Goal: Task Accomplishment & Management: Manage account settings

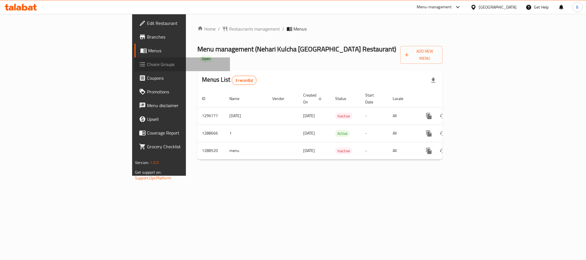
click at [147, 62] on span "Choice Groups" at bounding box center [186, 64] width 78 height 7
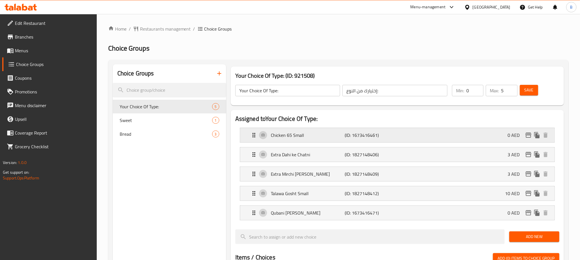
click at [346, 133] on p "(ID: 1673416461)" at bounding box center [369, 135] width 49 height 7
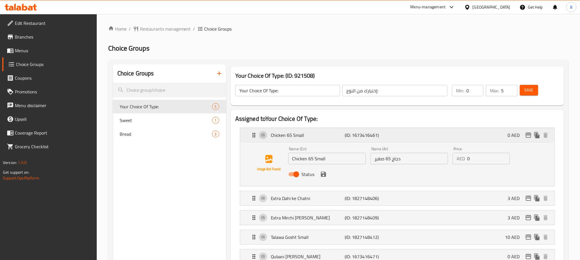
click at [346, 133] on p "(ID: 1673416461)" at bounding box center [369, 135] width 49 height 7
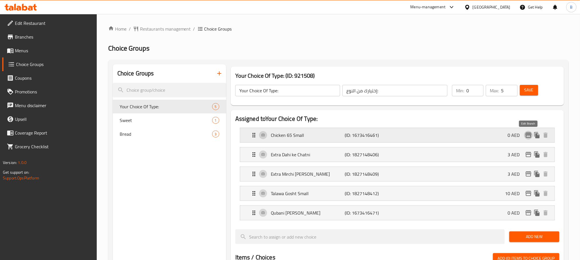
click at [530, 135] on icon "edit" at bounding box center [528, 135] width 7 height 7
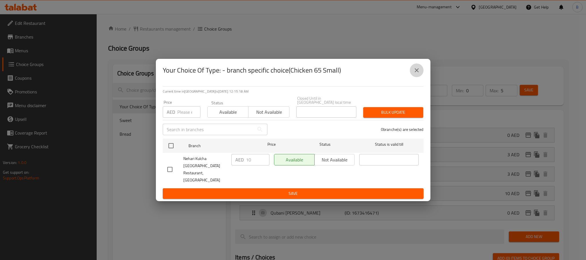
click at [417, 73] on button "close" at bounding box center [417, 71] width 14 height 14
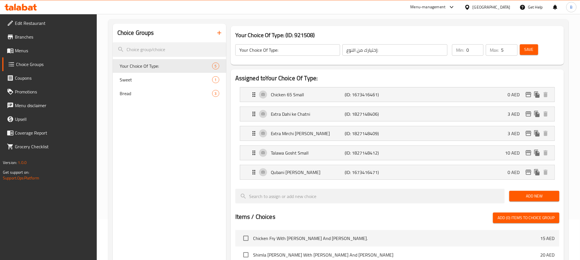
scroll to position [41, 0]
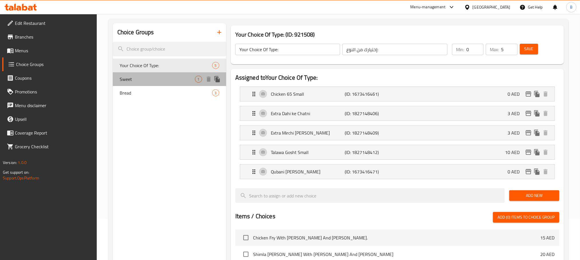
click at [172, 75] on div "Sweet 1" at bounding box center [169, 79] width 113 height 14
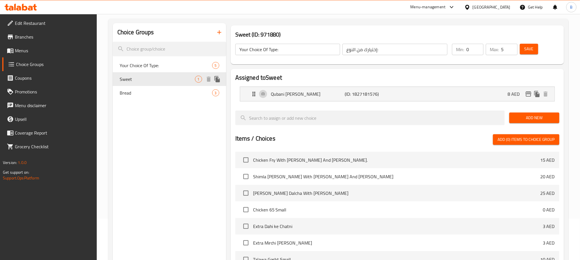
type input "Sweet"
type input "حلو"
type input "1"
click at [173, 63] on span "Your Choice Of Type:" at bounding box center [157, 65] width 75 height 7
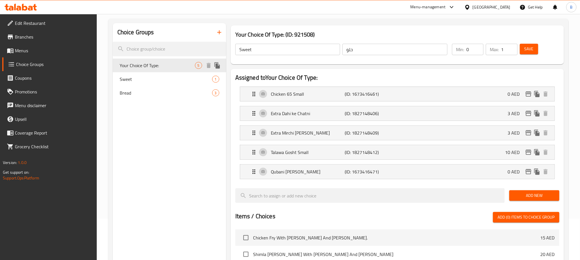
type input "Your Choice Of Type:"
type input "إختيارك من النوع:"
type input "5"
click at [358, 175] on p "(ID: 1673416471)" at bounding box center [369, 172] width 49 height 7
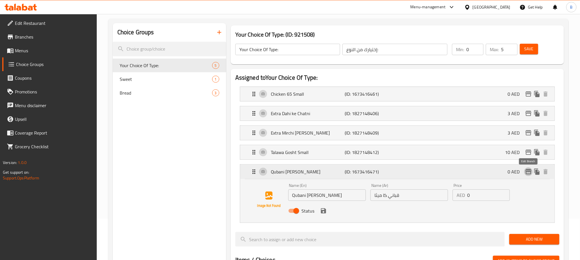
click at [531, 172] on icon "edit" at bounding box center [528, 171] width 6 height 5
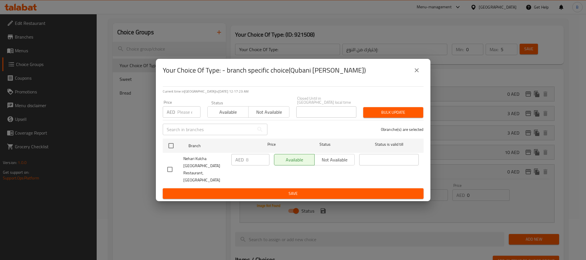
click at [416, 74] on icon "close" at bounding box center [417, 70] width 7 height 7
